Goal: Task Accomplishment & Management: Use online tool/utility

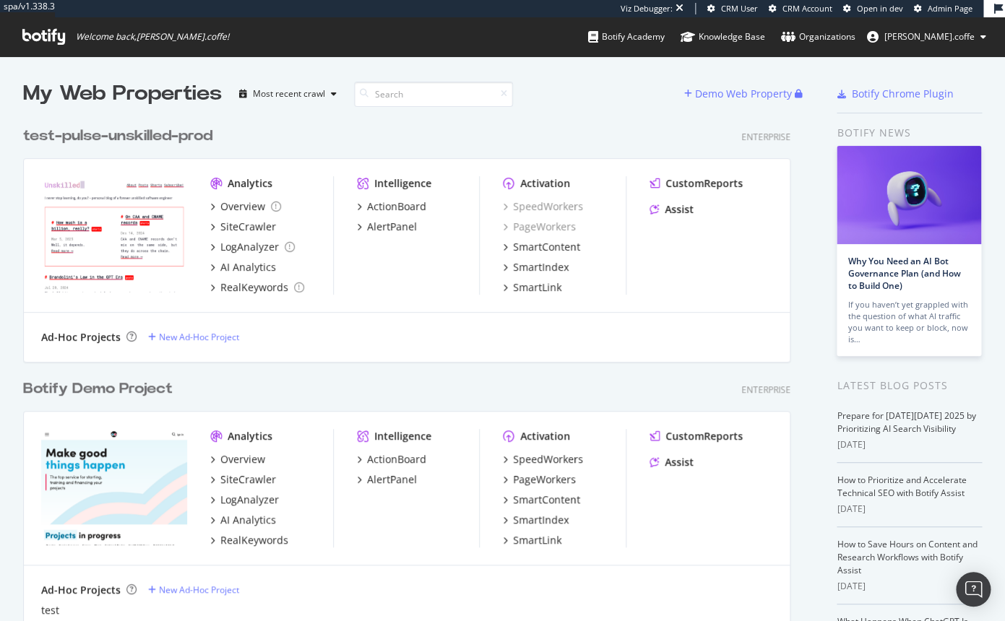
scroll to position [621, 1004]
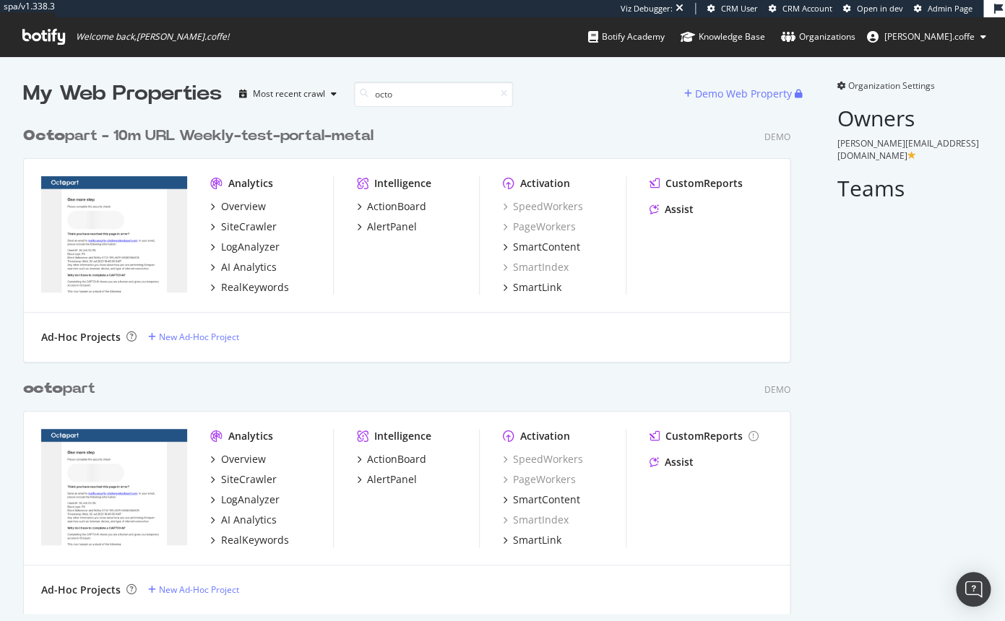
scroll to position [16, 0]
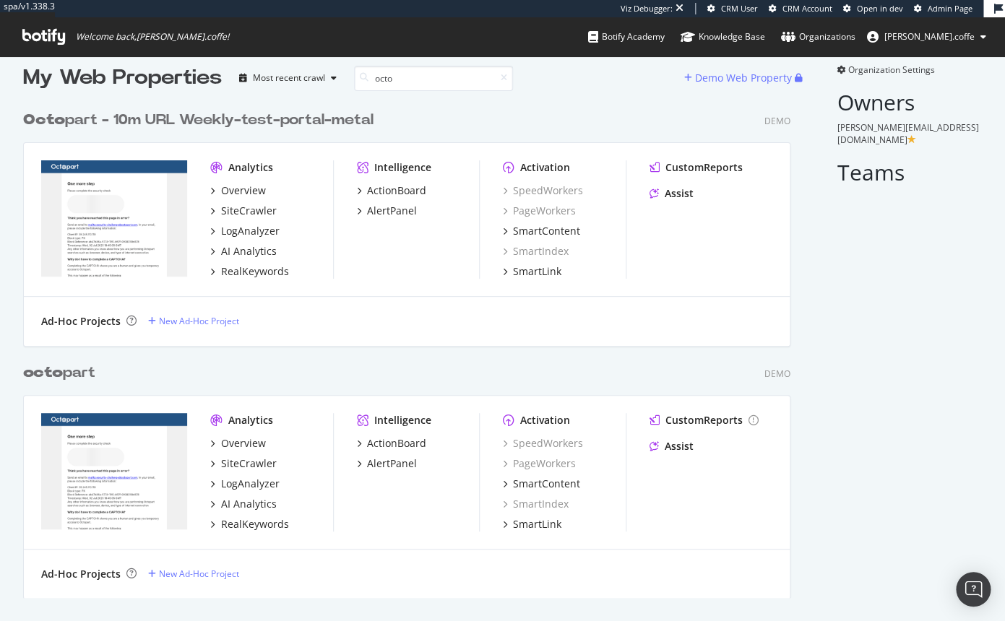
type input "octo"
click at [60, 364] on div "octo part" at bounding box center [59, 373] width 72 height 21
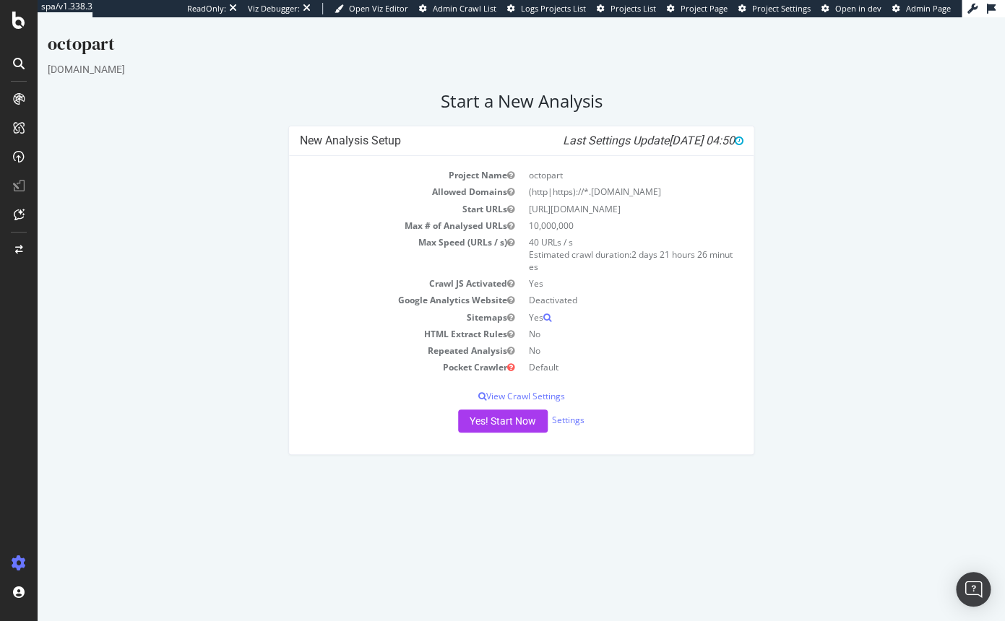
click at [766, 12] on span "Project Settings" at bounding box center [781, 8] width 58 height 11
click at [703, 8] on span "Project Page" at bounding box center [703, 8] width 47 height 11
click at [237, 366] on div "New Analysis Setup Last Settings Update 2025-10-08 04:50 Project Name octopart …" at bounding box center [520, 298] width 961 height 344
click at [229, 418] on div "New Analysis Setup Last Settings Update 2025-10-08 04:50 Project Name octopart …" at bounding box center [520, 298] width 961 height 344
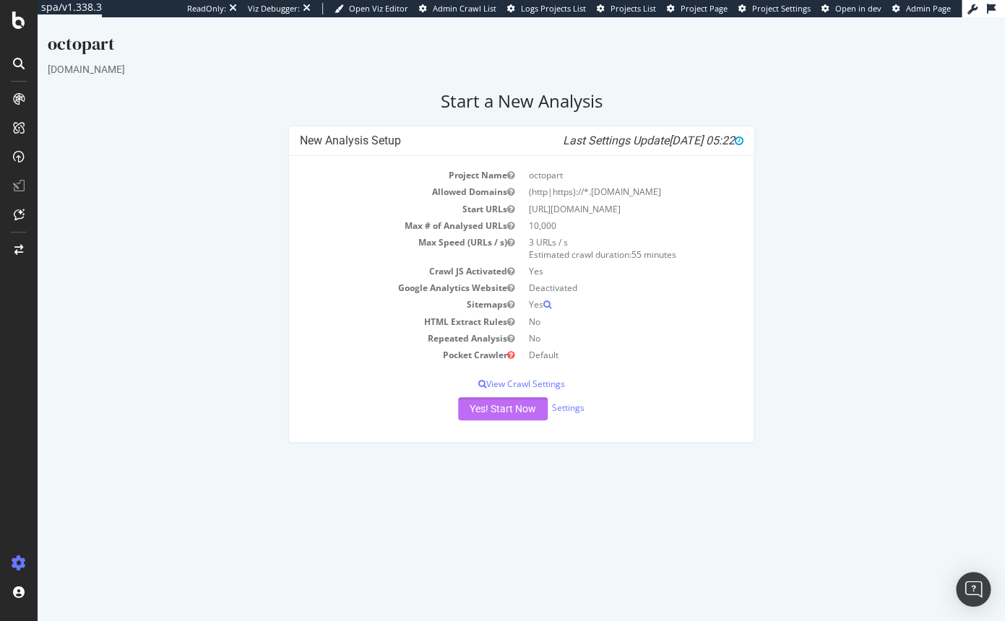
click at [497, 405] on button "Yes! Start Now" at bounding box center [503, 408] width 90 height 23
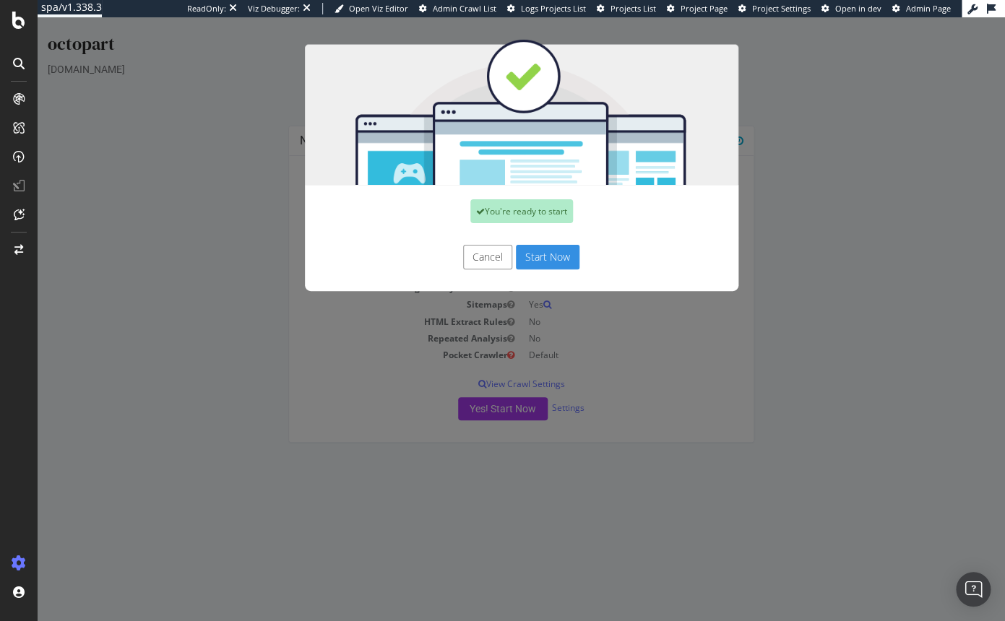
click at [545, 256] on button "Start Now" at bounding box center [548, 257] width 64 height 25
